Goal: Information Seeking & Learning: Learn about a topic

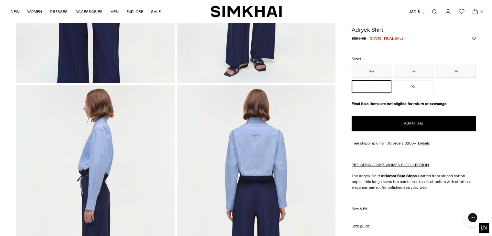
scroll to position [121, 0]
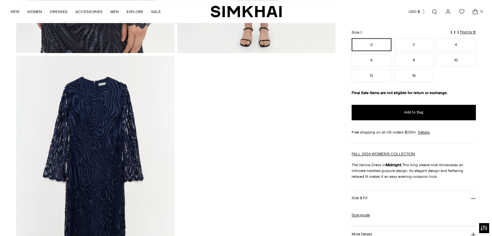
scroll to position [711, 0]
drag, startPoint x: 88, startPoint y: 102, endPoint x: 73, endPoint y: 171, distance: 71.0
click at [73, 171] on img at bounding box center [95, 174] width 158 height 237
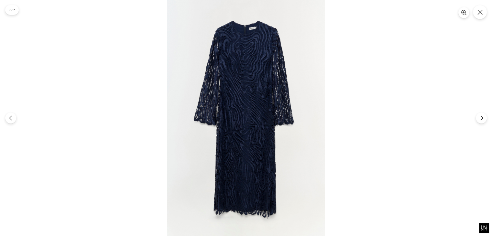
scroll to position [706, 0]
